Goal: Navigation & Orientation: Find specific page/section

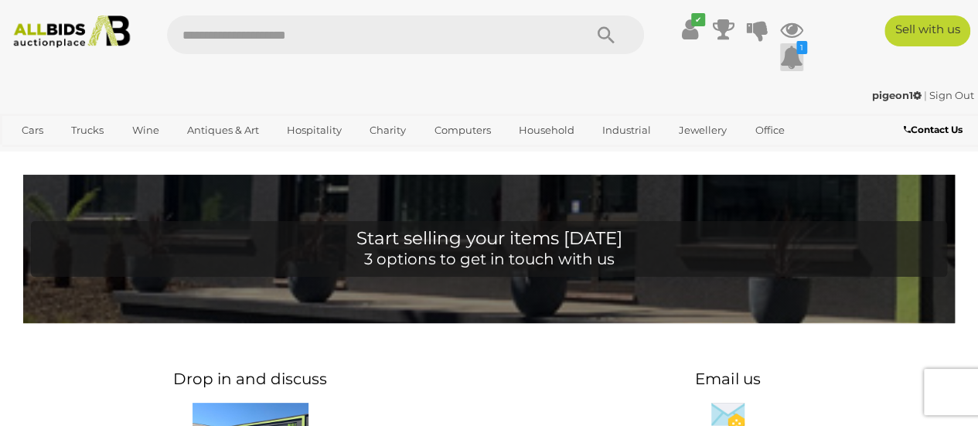
click at [797, 53] on icon "1" at bounding box center [801, 47] width 11 height 13
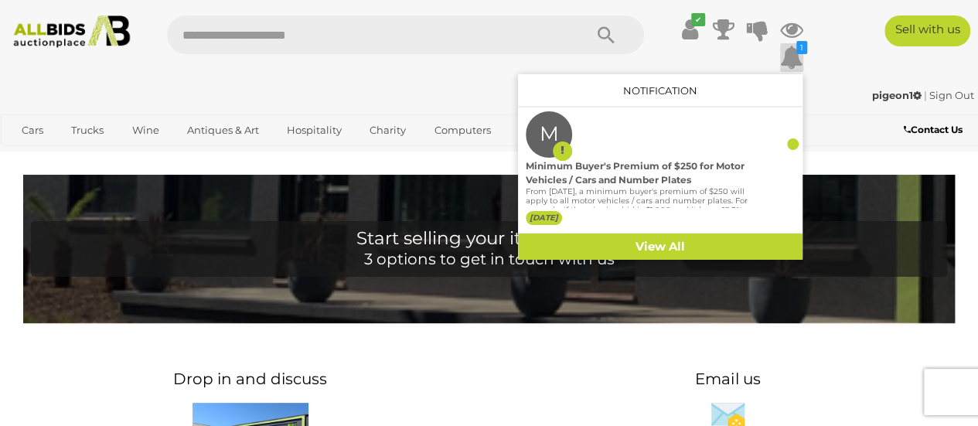
click at [838, 62] on div "✔ 1 M" at bounding box center [488, 46] width 1001 height 63
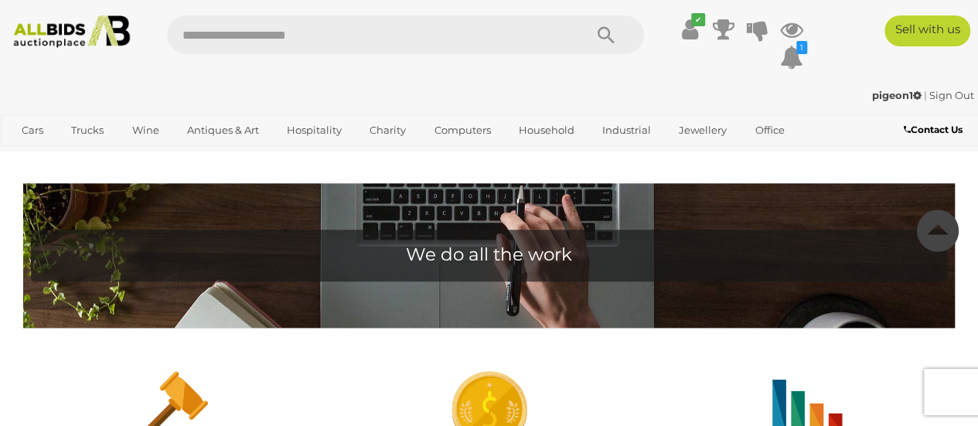
scroll to position [588, 0]
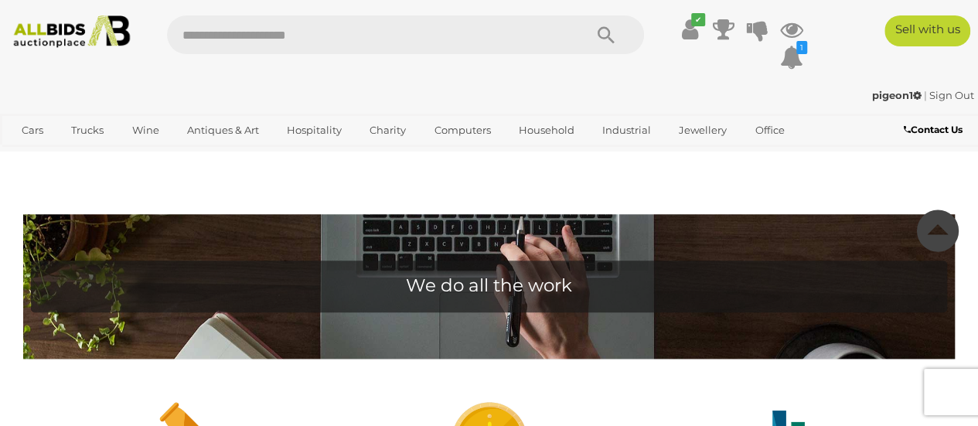
click at [43, 36] on img at bounding box center [71, 31] width 129 height 32
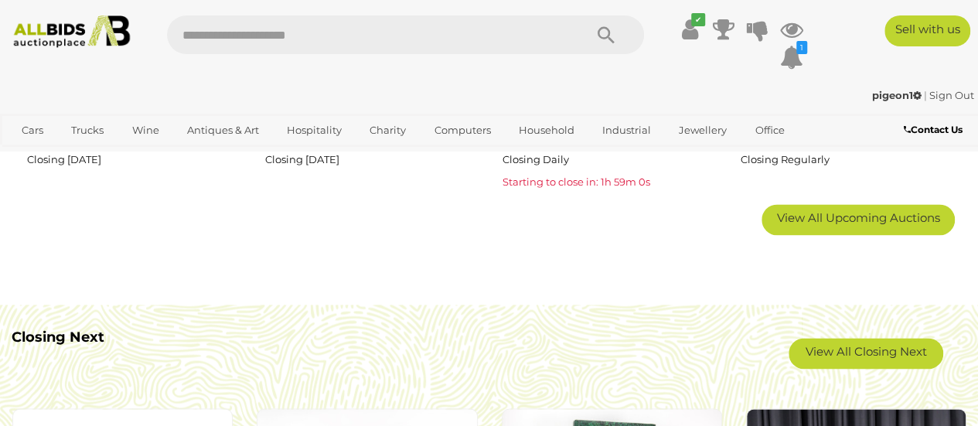
scroll to position [1083, 0]
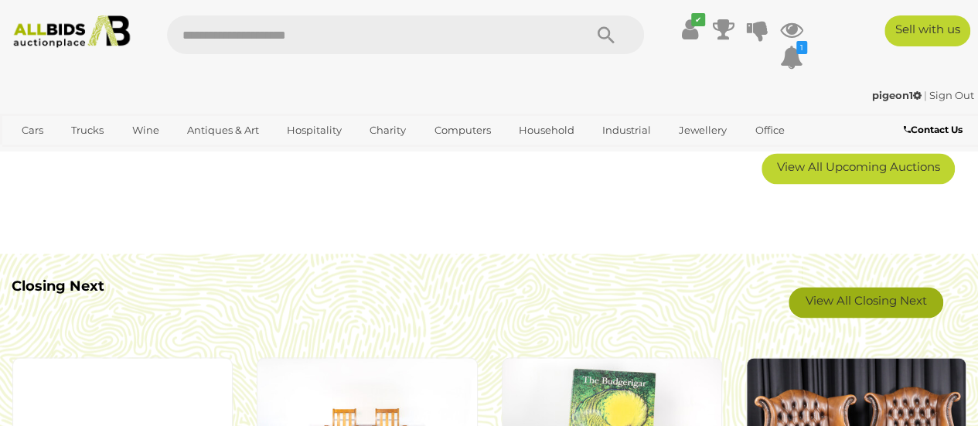
click at [877, 300] on link "View All Closing Next" at bounding box center [866, 302] width 155 height 31
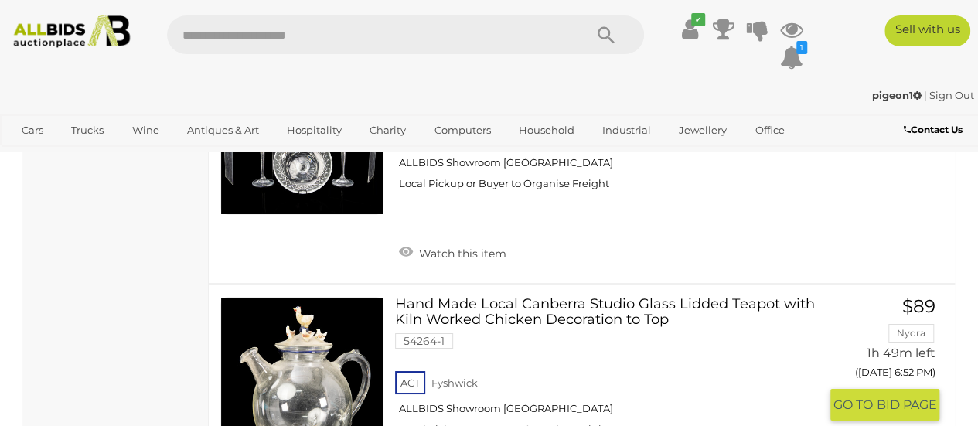
scroll to position [11475, 0]
